Goal: Task Accomplishment & Management: Manage account settings

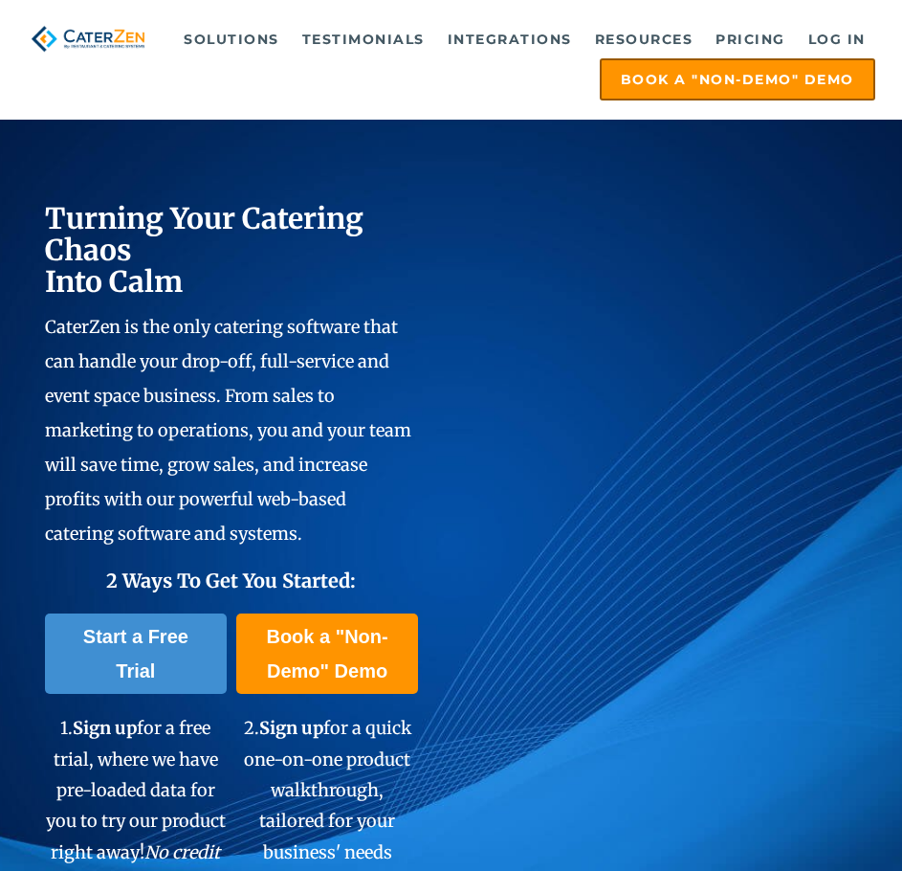
click at [852, 40] on link "Log in" at bounding box center [837, 39] width 77 height 38
click at [825, 33] on link "Log in" at bounding box center [837, 39] width 77 height 38
click at [842, 45] on link "Log in" at bounding box center [837, 39] width 77 height 38
